Goal: Transaction & Acquisition: Purchase product/service

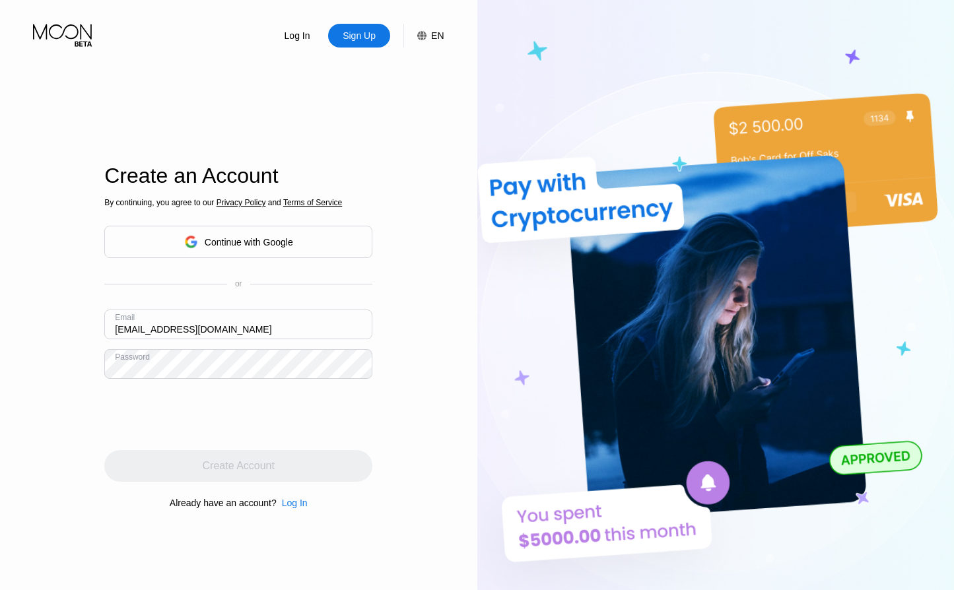
type input "[EMAIL_ADDRESS][DOMAIN_NAME]"
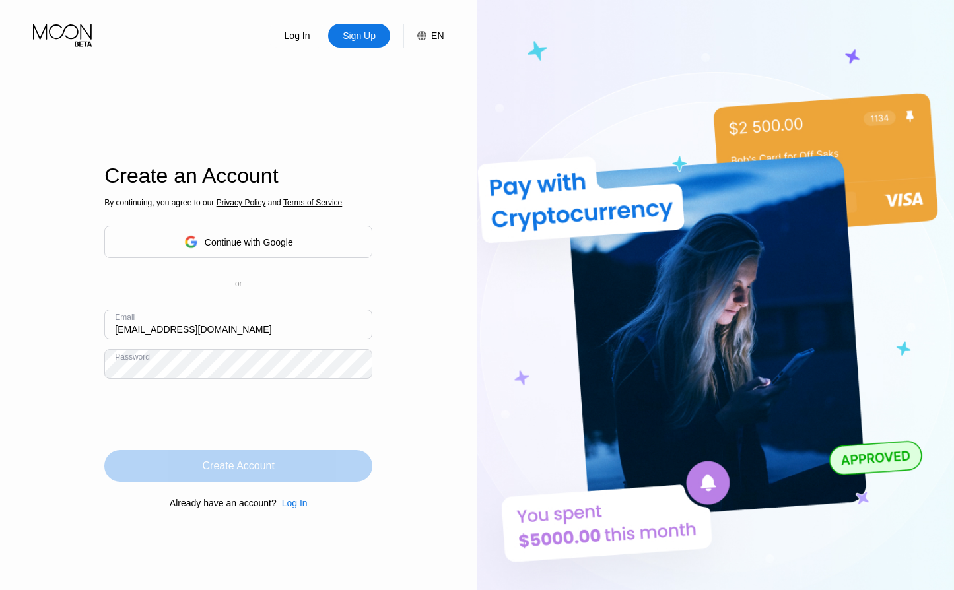
click at [260, 474] on div "Create Account" at bounding box center [238, 466] width 268 height 32
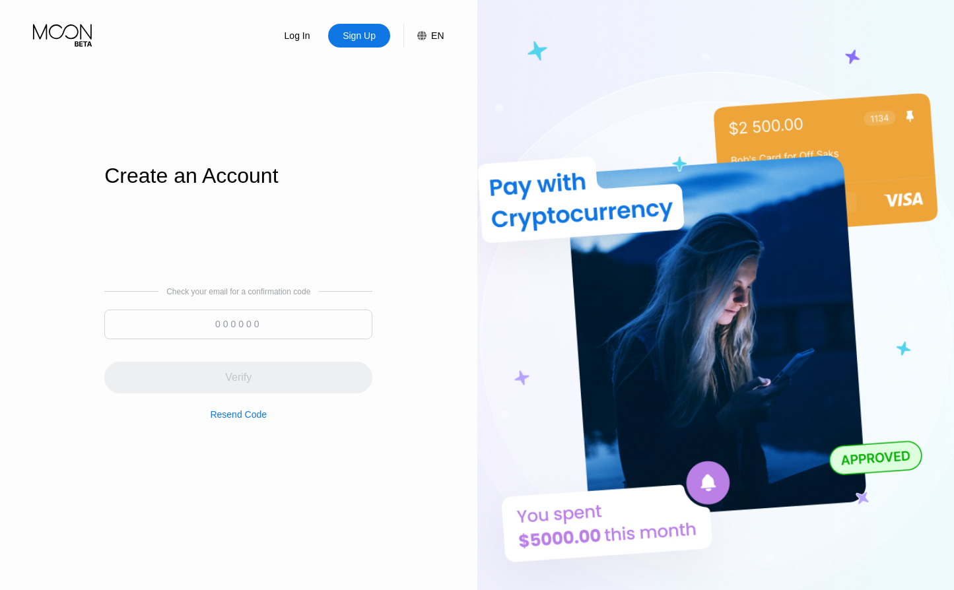
click at [251, 323] on input at bounding box center [238, 325] width 268 height 30
paste input "702663"
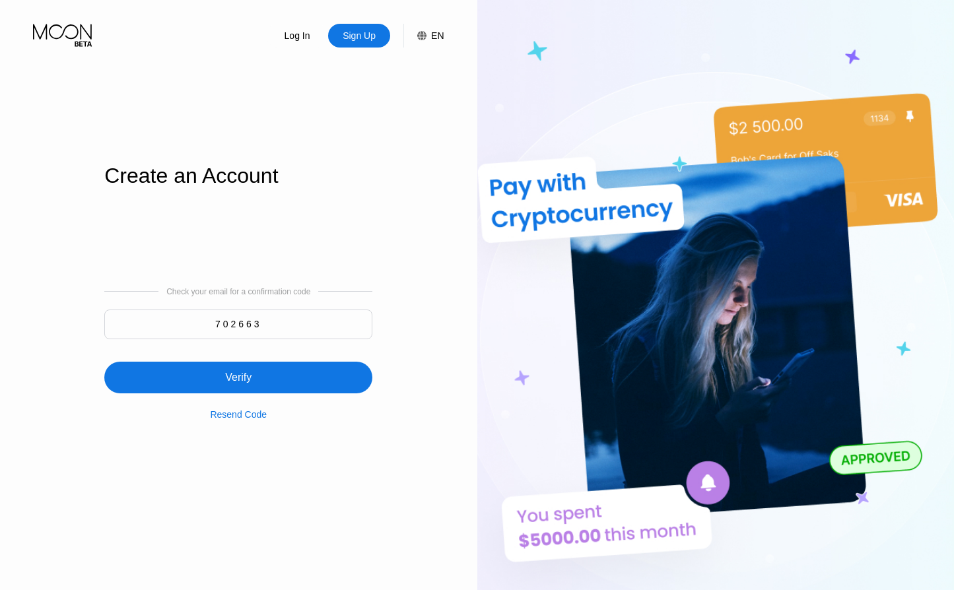
type input "702663"
click at [263, 371] on div "Verify" at bounding box center [238, 378] width 268 height 32
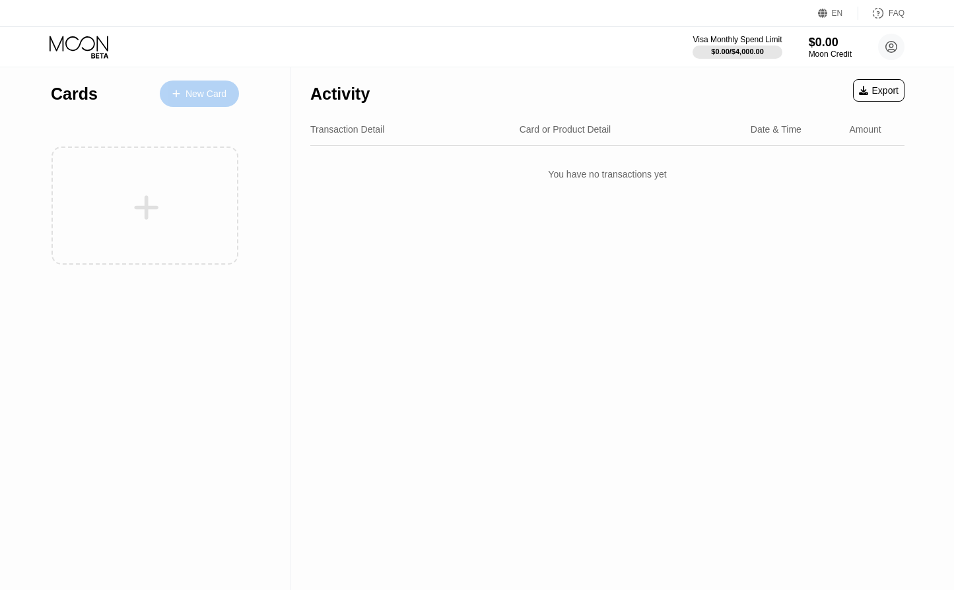
click at [216, 100] on div "New Card" at bounding box center [199, 94] width 79 height 26
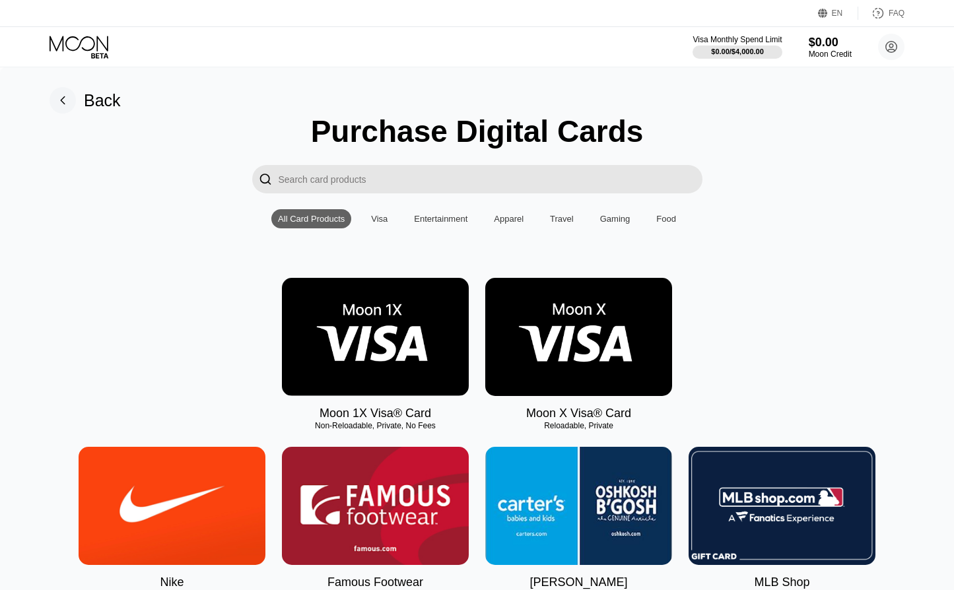
click at [401, 336] on img at bounding box center [375, 337] width 187 height 118
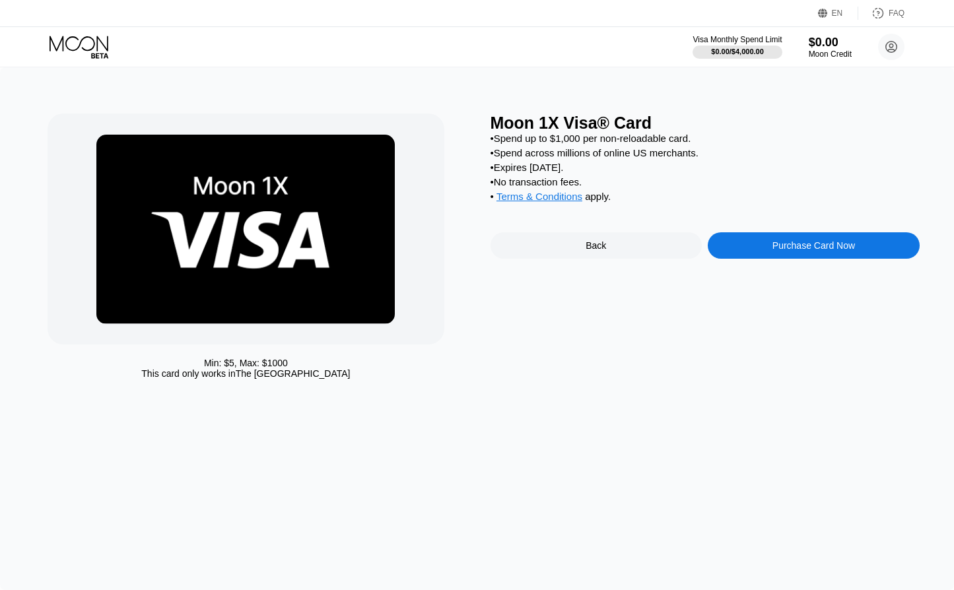
click at [100, 42] on icon at bounding box center [80, 47] width 61 height 23
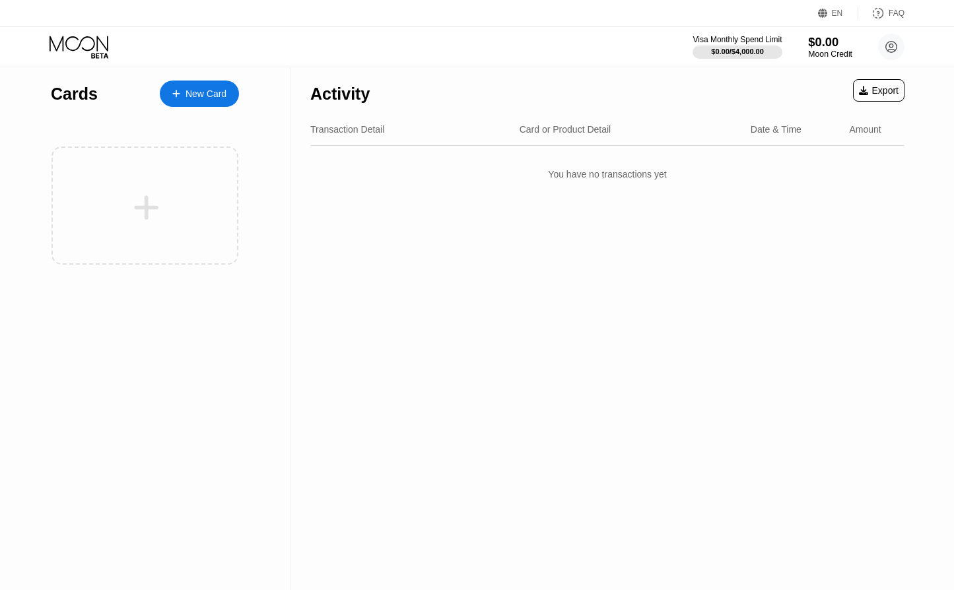
click at [830, 38] on div "$0.00" at bounding box center [830, 42] width 44 height 14
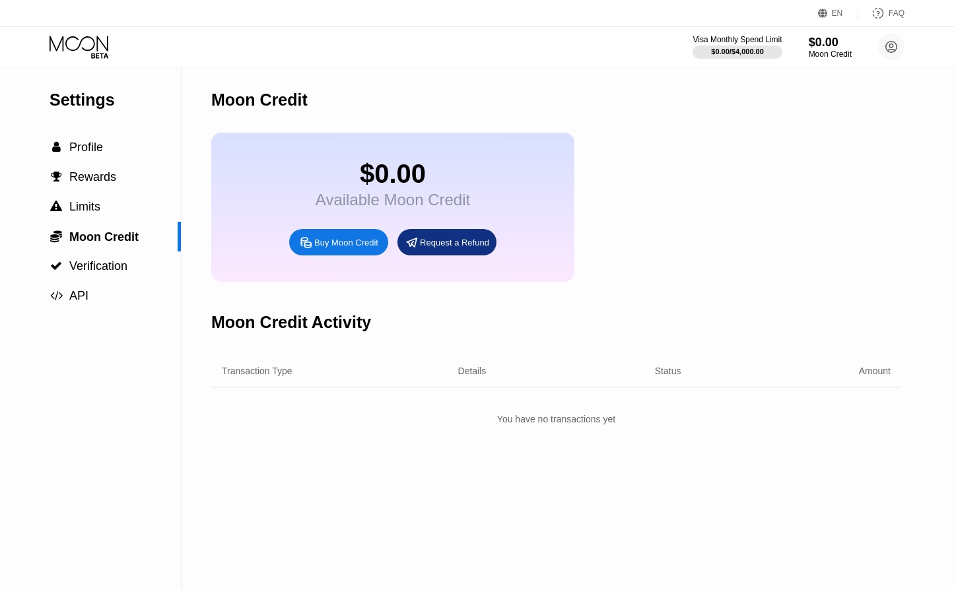
click at [349, 259] on div "$0.00 Available Moon Credit Buy Moon Credit Request a Refund" at bounding box center [392, 207] width 363 height 149
click at [350, 248] on div "Buy Moon Credit" at bounding box center [346, 242] width 64 height 11
type input "0"
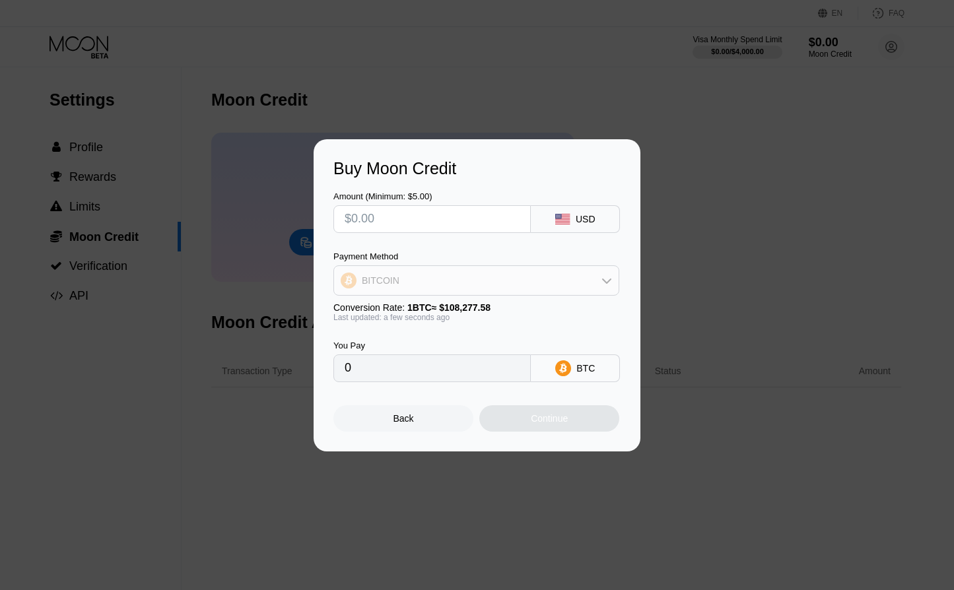
click at [506, 283] on div "BITCOIN" at bounding box center [476, 280] width 284 height 26
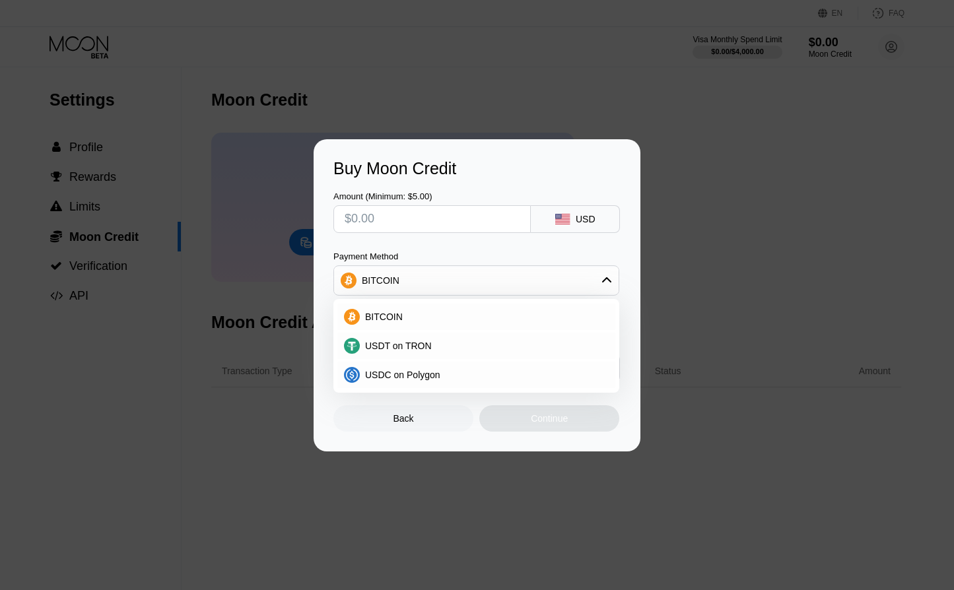
click at [506, 283] on div "BITCOIN" at bounding box center [476, 280] width 284 height 26
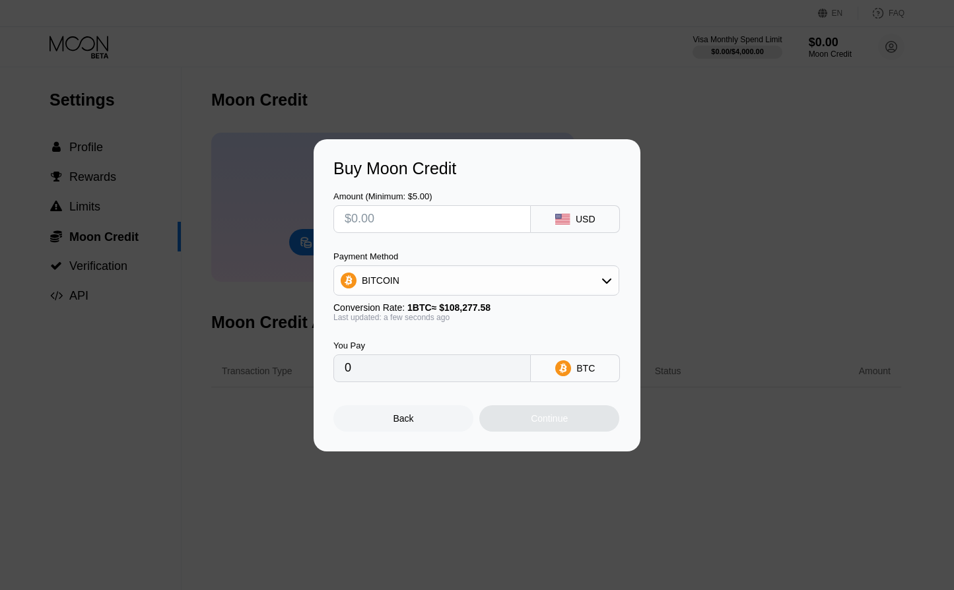
click at [506, 283] on div "BITCOIN" at bounding box center [476, 280] width 284 height 26
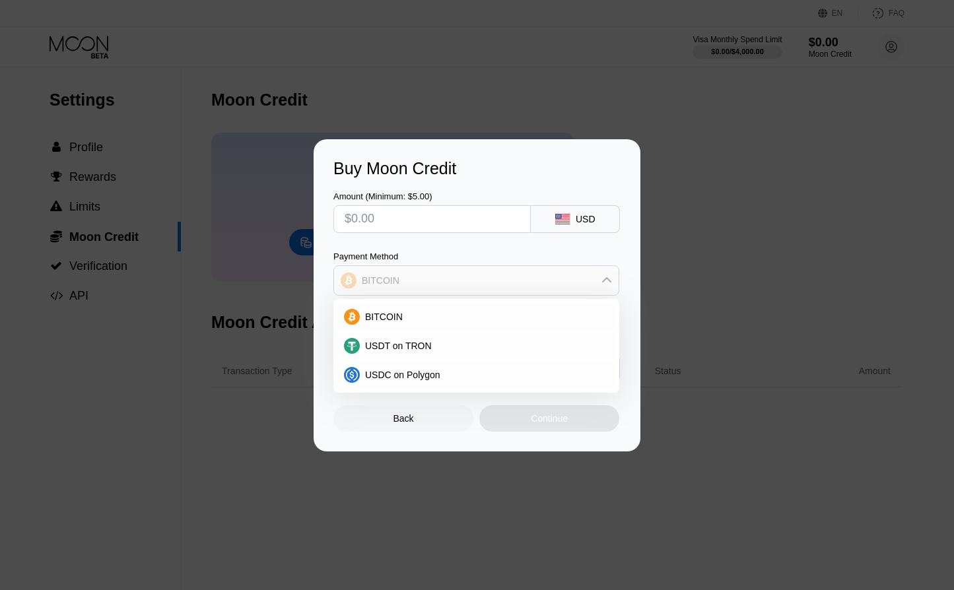
click at [506, 283] on div "BITCOIN" at bounding box center [476, 280] width 284 height 26
